Goal: Transaction & Acquisition: Purchase product/service

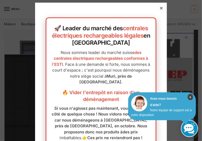
click at [189, 97] on font "×" at bounding box center [190, 97] width 2 height 4
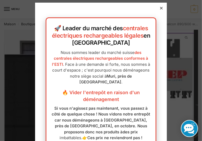
click at [160, 7] on icon at bounding box center [161, 8] width 3 height 3
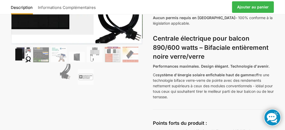
scroll to position [123, 0]
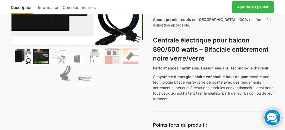
click at [42, 59] on img at bounding box center [41, 56] width 16 height 15
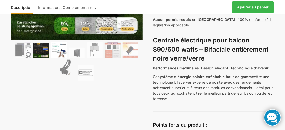
click at [61, 57] on img at bounding box center [59, 51] width 16 height 16
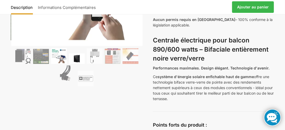
click at [76, 58] on img at bounding box center [77, 59] width 16 height 11
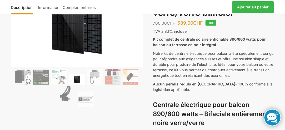
scroll to position [66, 0]
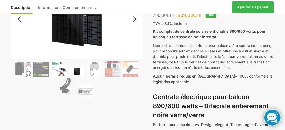
click at [65, 73] on img at bounding box center [59, 69] width 16 height 16
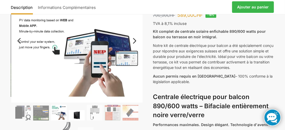
click at [75, 115] on img at bounding box center [77, 115] width 16 height 11
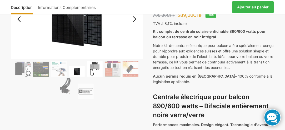
click at [95, 74] on img at bounding box center [95, 69] width 16 height 16
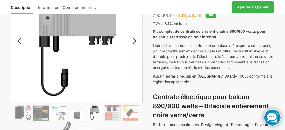
click at [135, 42] on link "Suivant" at bounding box center [131, 43] width 23 height 5
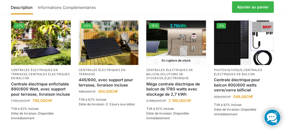
scroll to position [1363, 0]
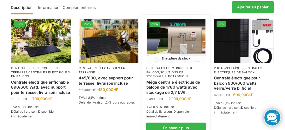
click at [175, 43] on img at bounding box center [176, 41] width 59 height 44
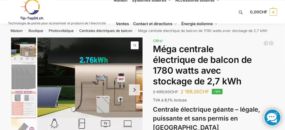
drag, startPoint x: 263, startPoint y: 50, endPoint x: 273, endPoint y: 78, distance: 29.9
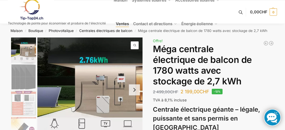
drag, startPoint x: 273, startPoint y: 78, endPoint x: 121, endPoint y: 15, distance: 164.8
click at [121, 15] on link "Ventes" at bounding box center [122, 24] width 17 height 24
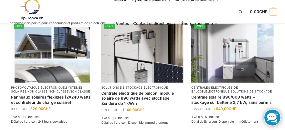
scroll to position [442, 0]
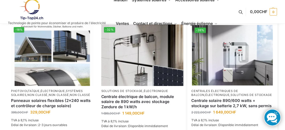
click at [232, 61] on img at bounding box center [232, 55] width 81 height 61
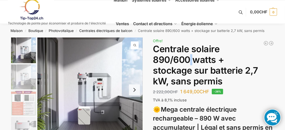
drag, startPoint x: 260, startPoint y: 49, endPoint x: 152, endPoint y: 58, distance: 108.5
drag, startPoint x: 179, startPoint y: 61, endPoint x: 175, endPoint y: 61, distance: 3.2
drag, startPoint x: 175, startPoint y: 61, endPoint x: 272, endPoint y: 72, distance: 97.5
click at [272, 72] on h1 "Centrale solaire 890/600 watts + stockage sur batterie 2,7 kW, sans permis" at bounding box center [213, 65] width 121 height 43
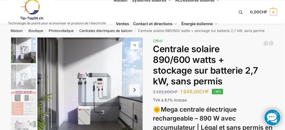
drag, startPoint x: 178, startPoint y: 61, endPoint x: 159, endPoint y: 61, distance: 18.7
drag, startPoint x: 159, startPoint y: 61, endPoint x: 147, endPoint y: 57, distance: 12.5
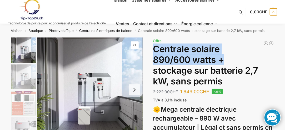
drag, startPoint x: 184, startPoint y: 61, endPoint x: 153, endPoint y: 54, distance: 32.6
copy font "Centrale solaire 890/600 watts +"
